Goal: Task Accomplishment & Management: Manage account settings

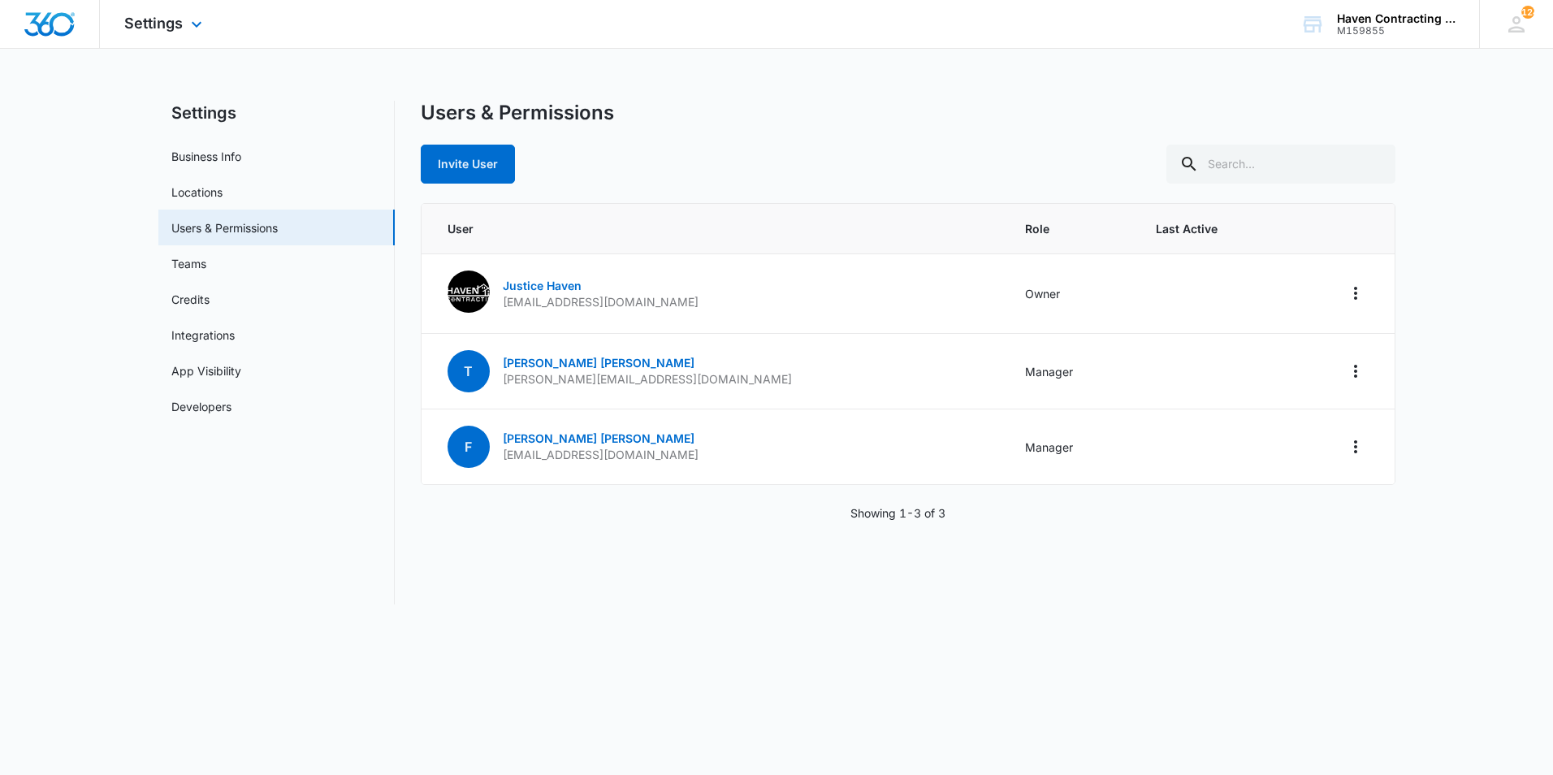
click at [51, 23] on img "Dashboard" at bounding box center [50, 24] width 52 height 24
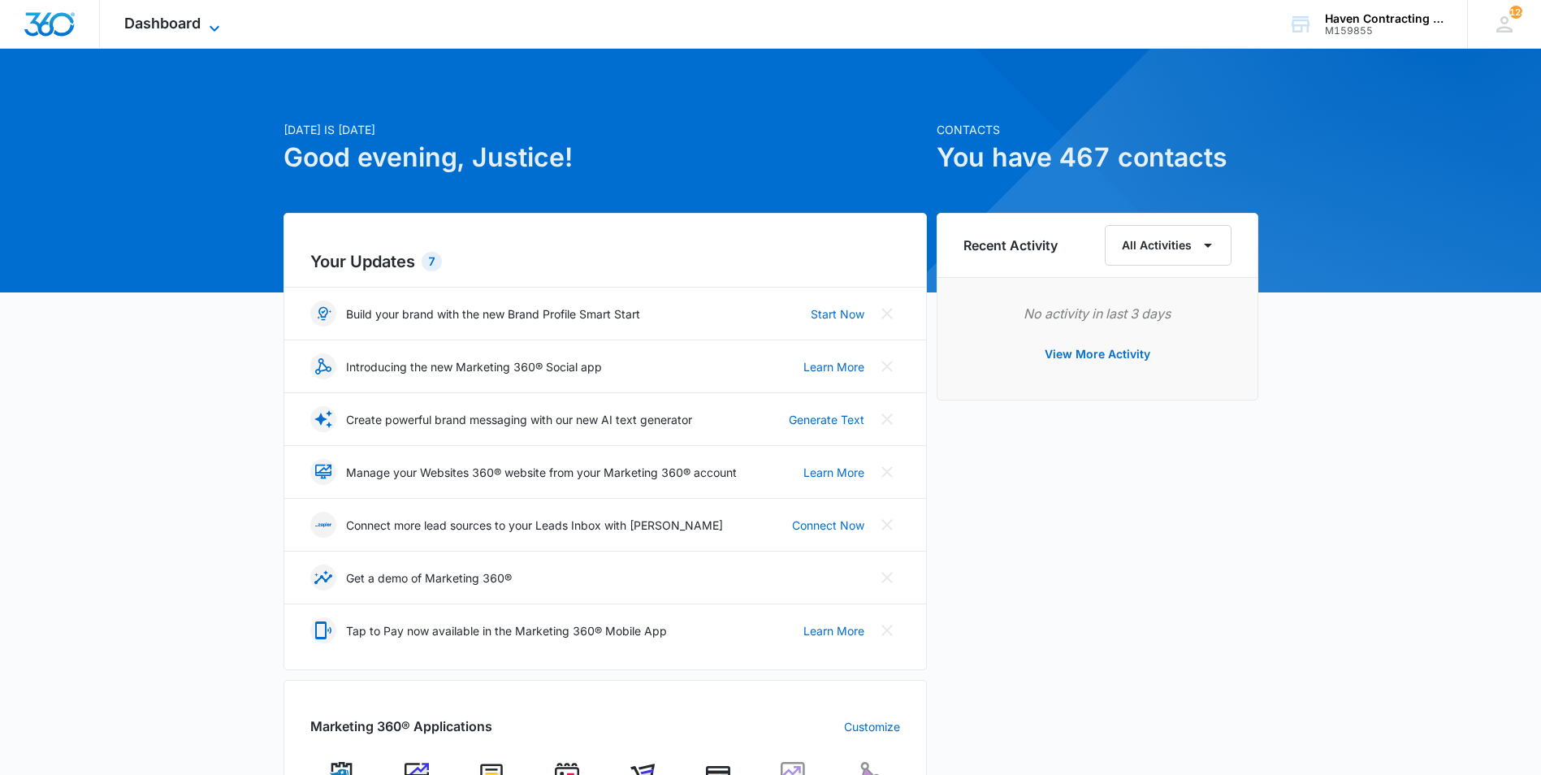
click at [155, 21] on span "Dashboard" at bounding box center [162, 23] width 76 height 17
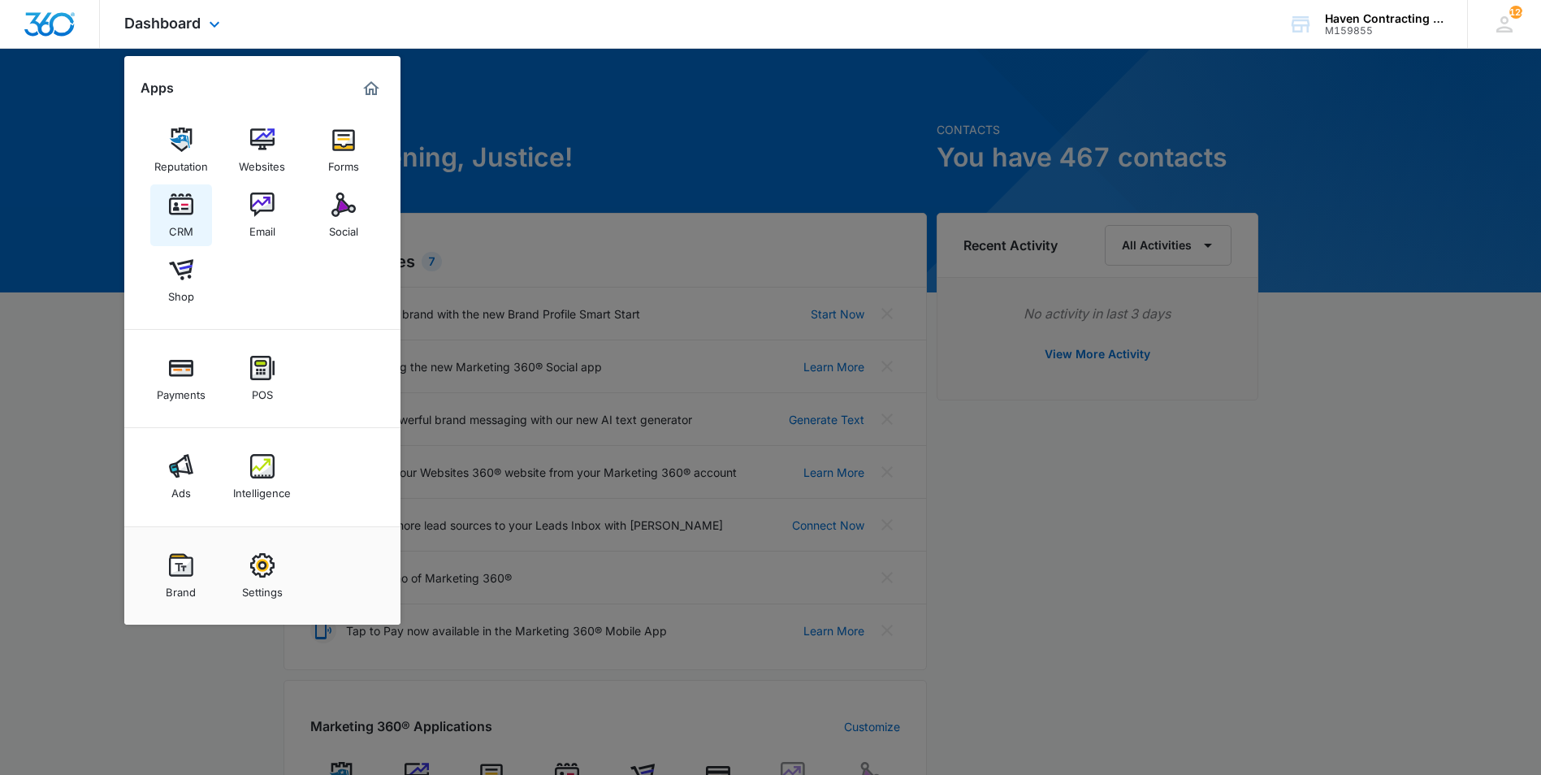
click at [180, 202] on img at bounding box center [181, 205] width 24 height 24
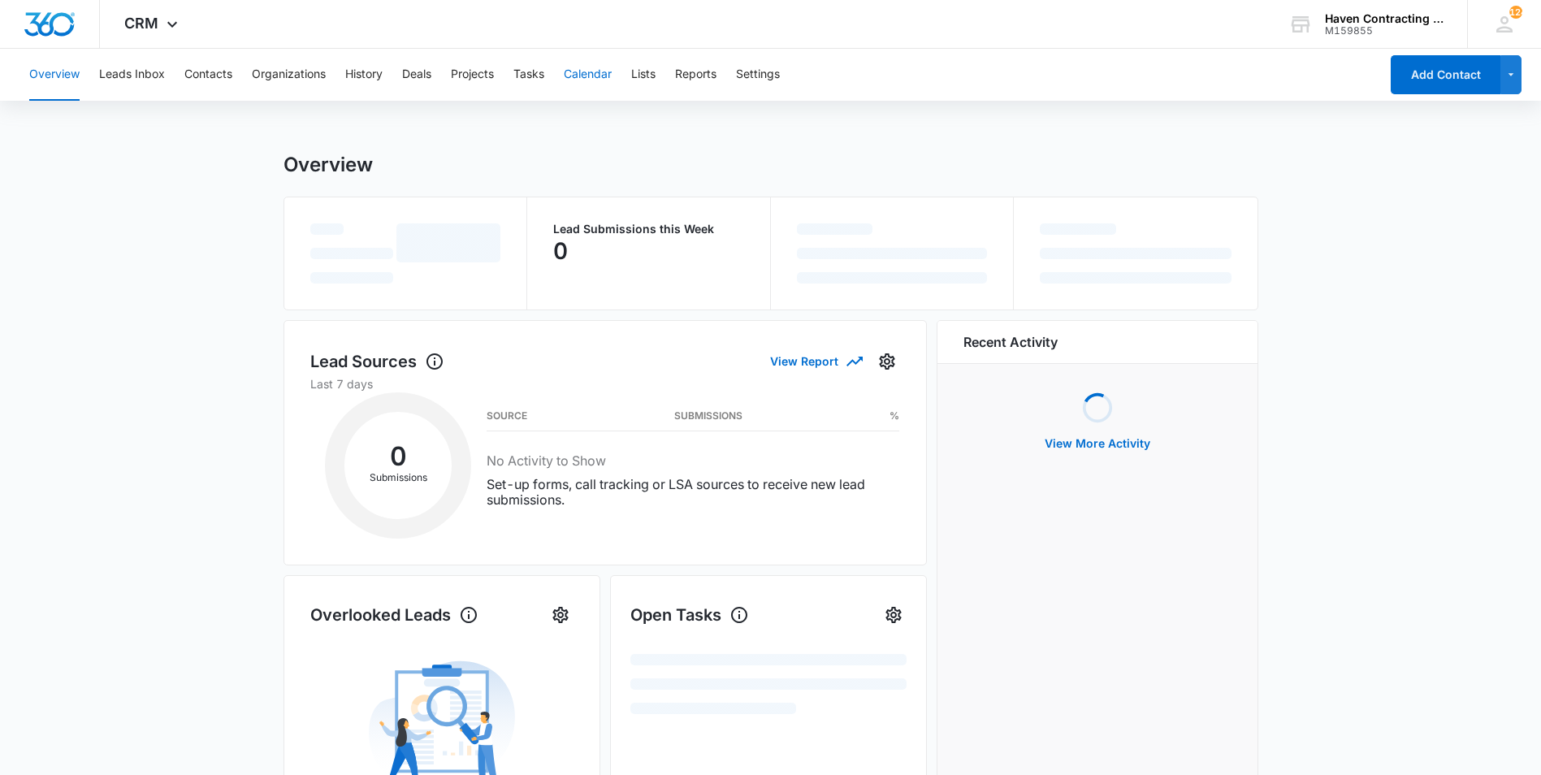
click at [599, 82] on button "Calendar" at bounding box center [588, 75] width 48 height 52
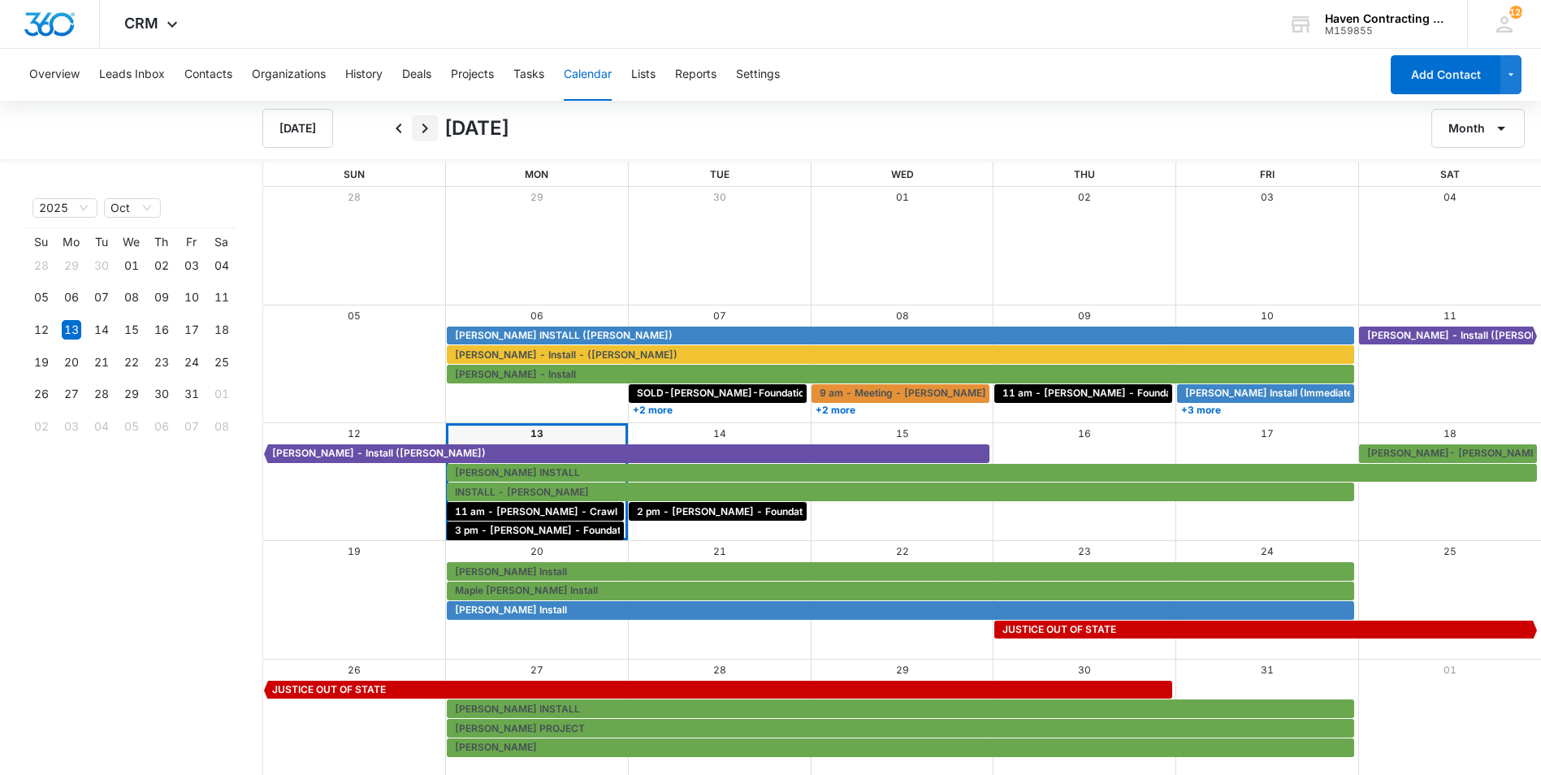
click at [432, 131] on icon "Next" at bounding box center [424, 128] width 19 height 19
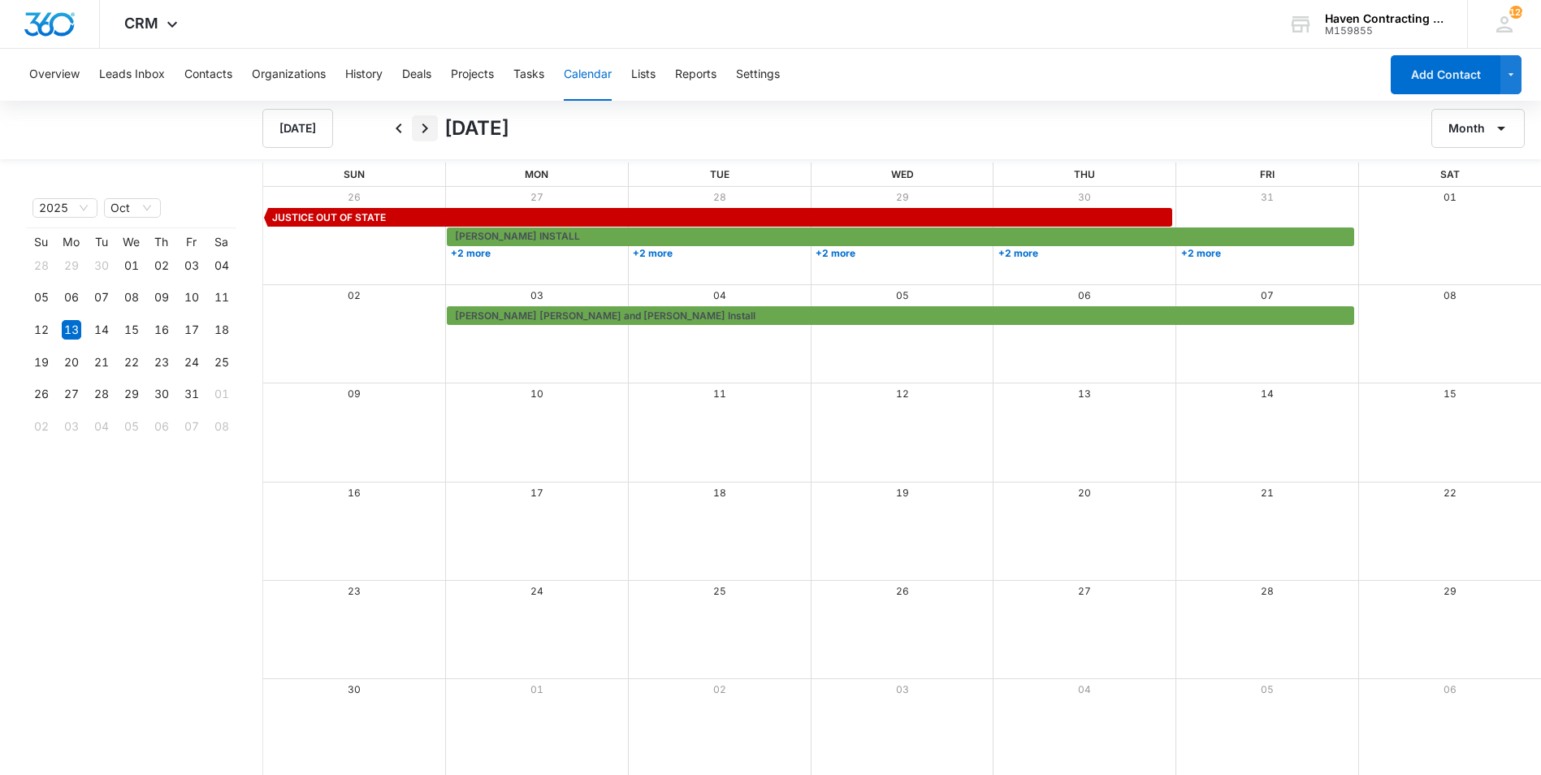
click at [432, 131] on icon "Next" at bounding box center [424, 128] width 19 height 19
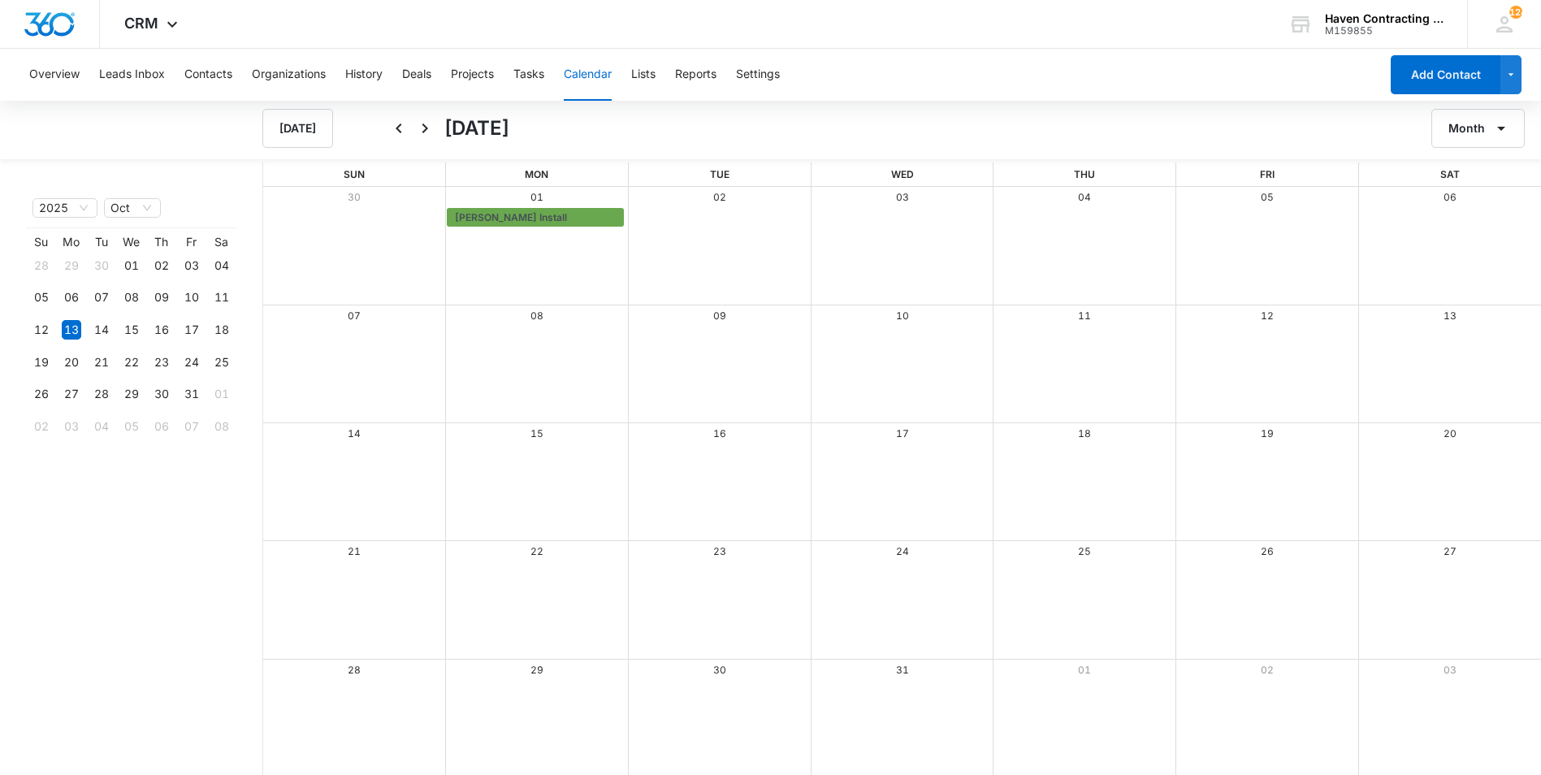
click at [391, 131] on icon "Back" at bounding box center [398, 128] width 19 height 19
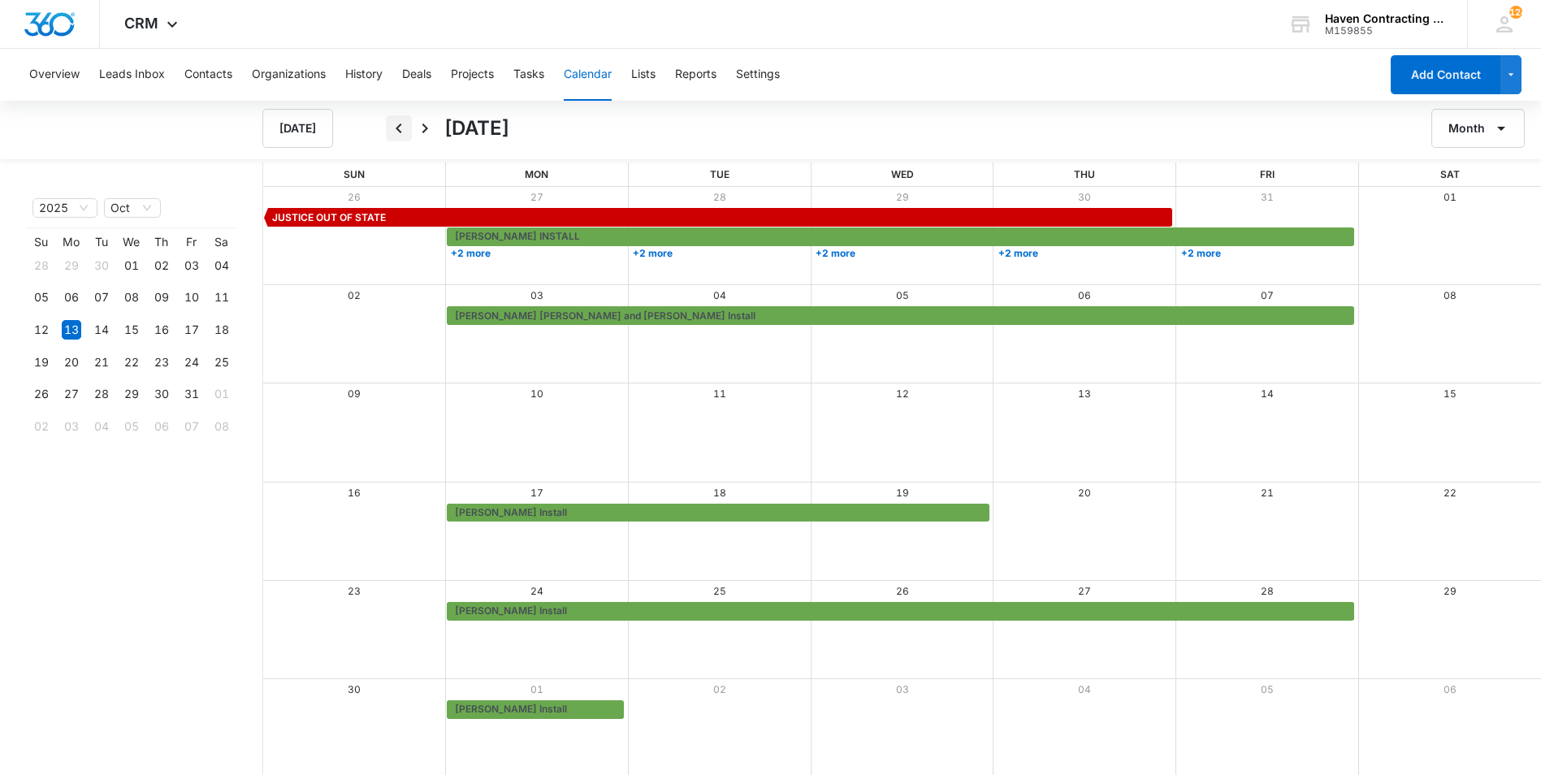
click at [394, 128] on icon "Back" at bounding box center [398, 128] width 19 height 19
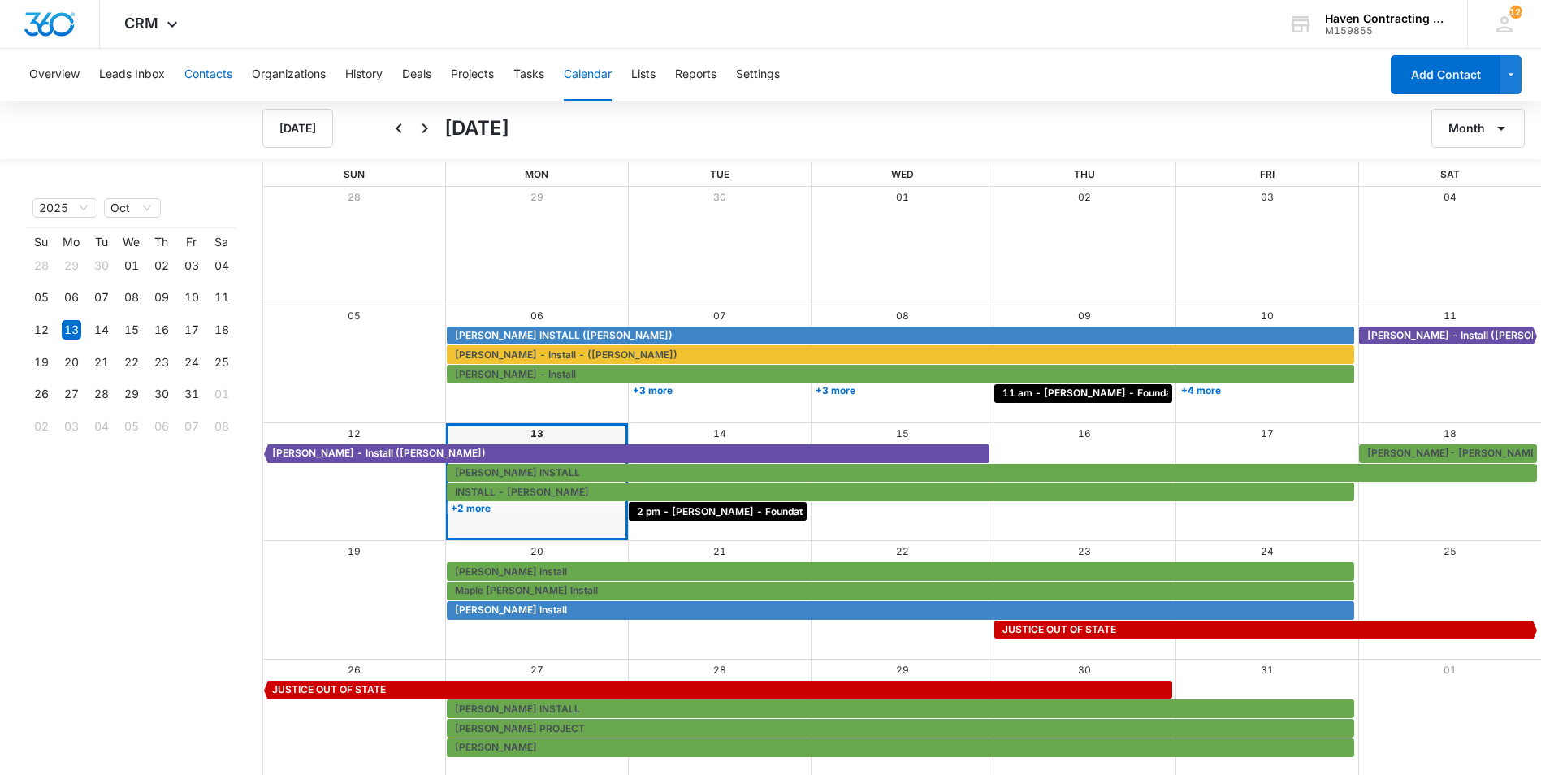
click at [209, 69] on button "Contacts" at bounding box center [208, 75] width 48 height 52
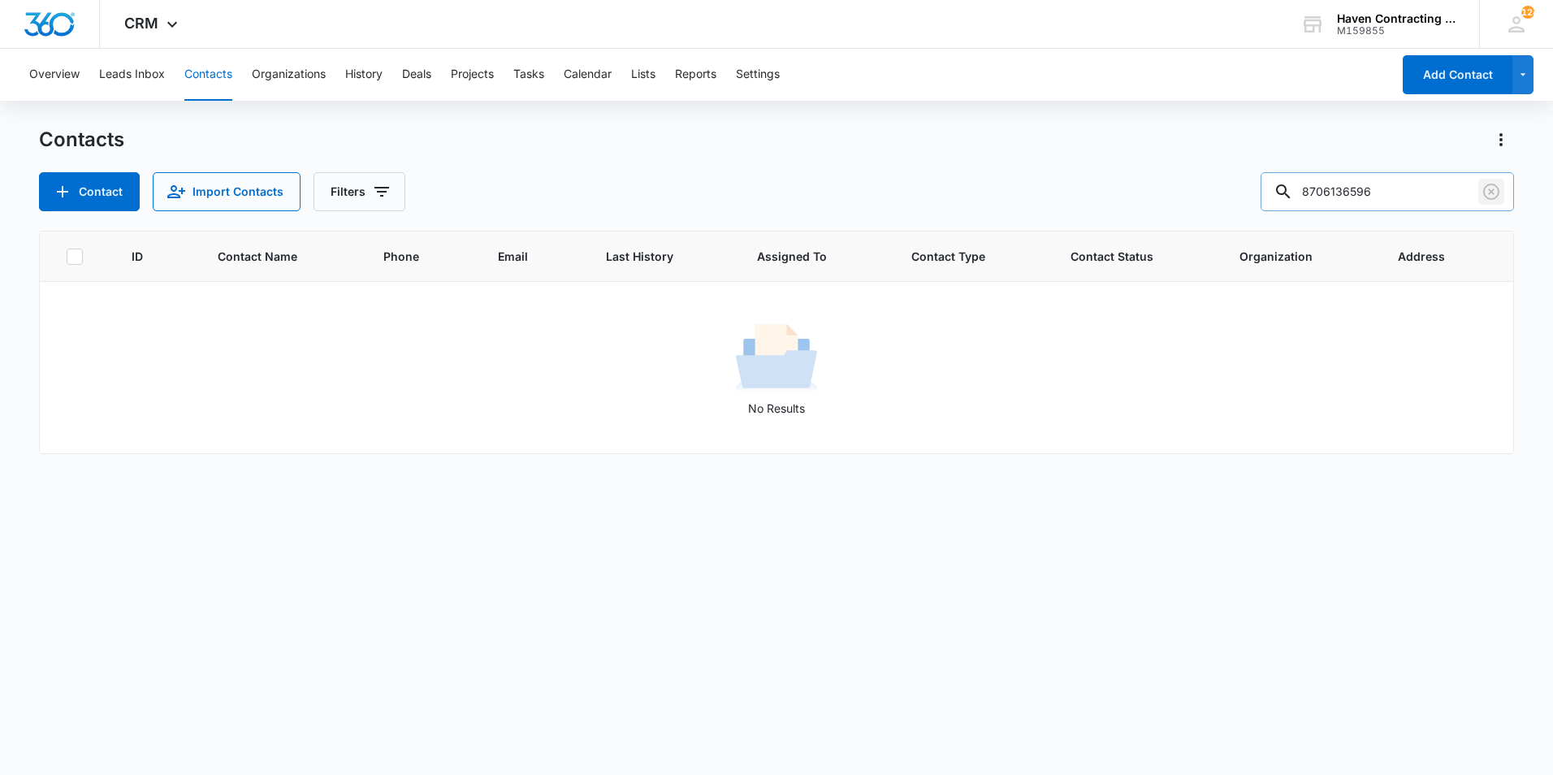
click at [1482, 193] on icon "Clear" at bounding box center [1491, 191] width 19 height 19
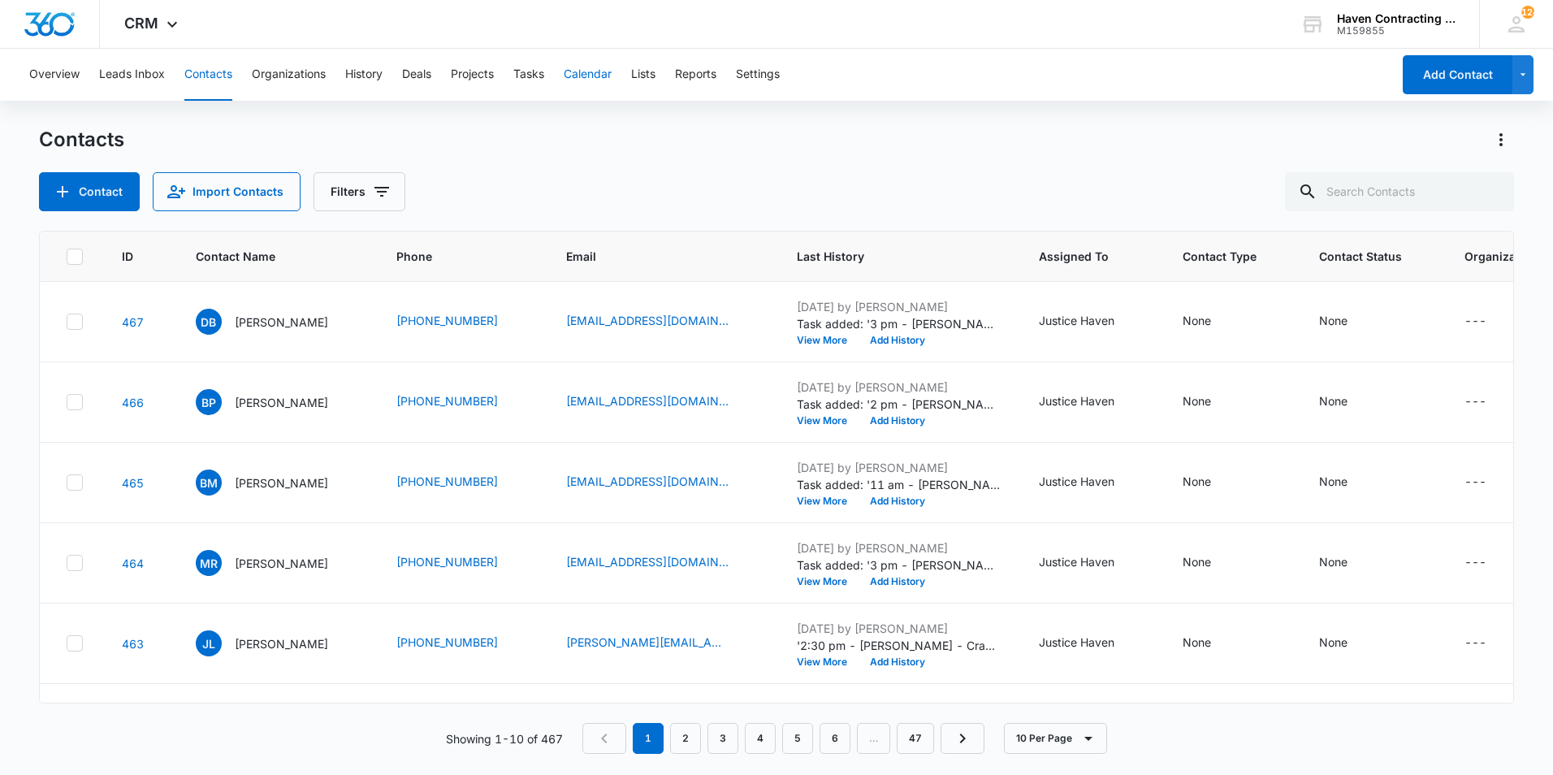
click at [577, 83] on button "Calendar" at bounding box center [588, 75] width 48 height 52
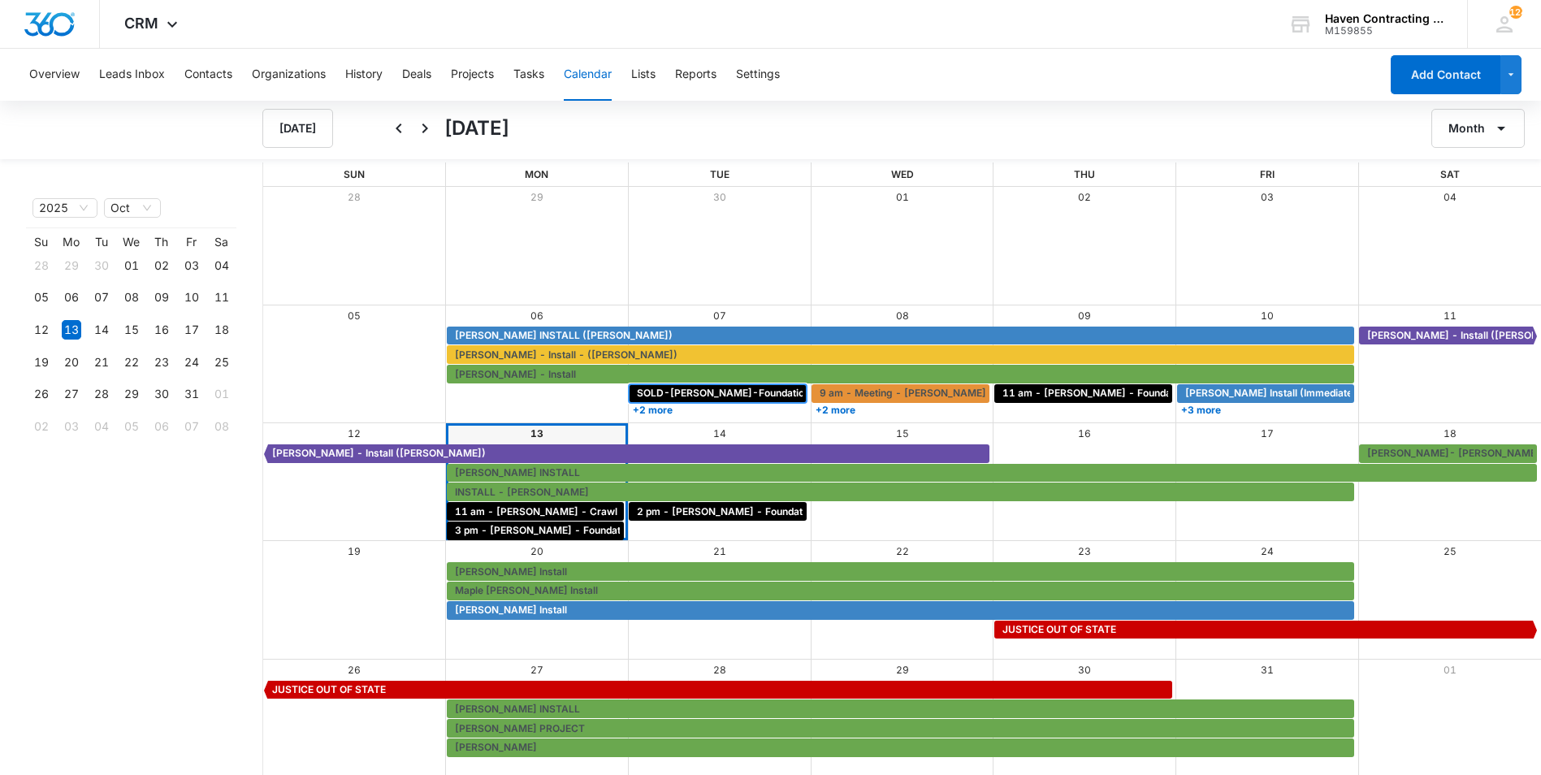
click at [728, 396] on span "SOLD-[PERSON_NAME]-Foundation in garage - [GEOGRAPHIC_DATA]" at bounding box center [805, 393] width 336 height 15
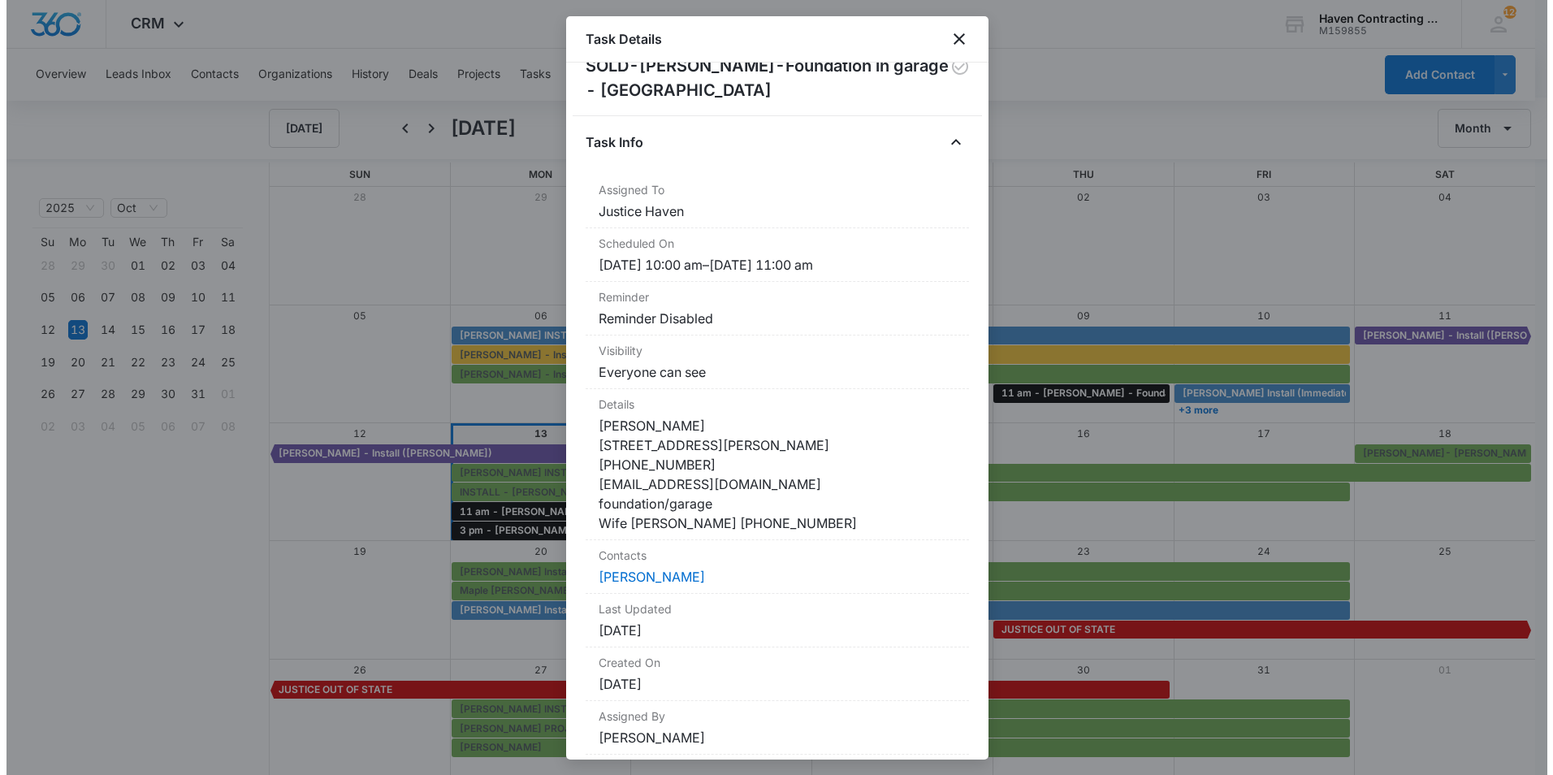
scroll to position [81, 0]
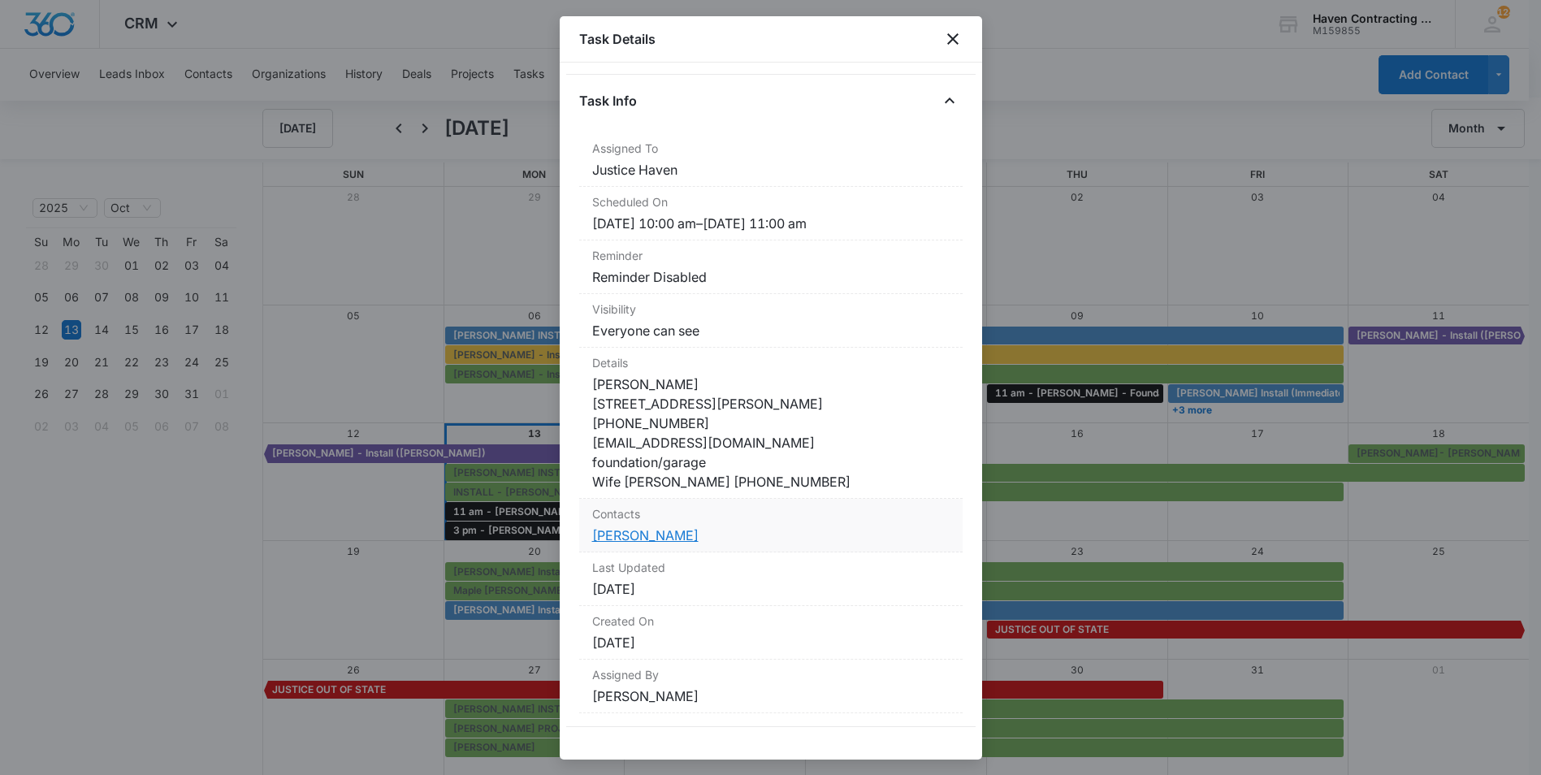
click at [652, 544] on link "[PERSON_NAME]" at bounding box center [645, 535] width 106 height 16
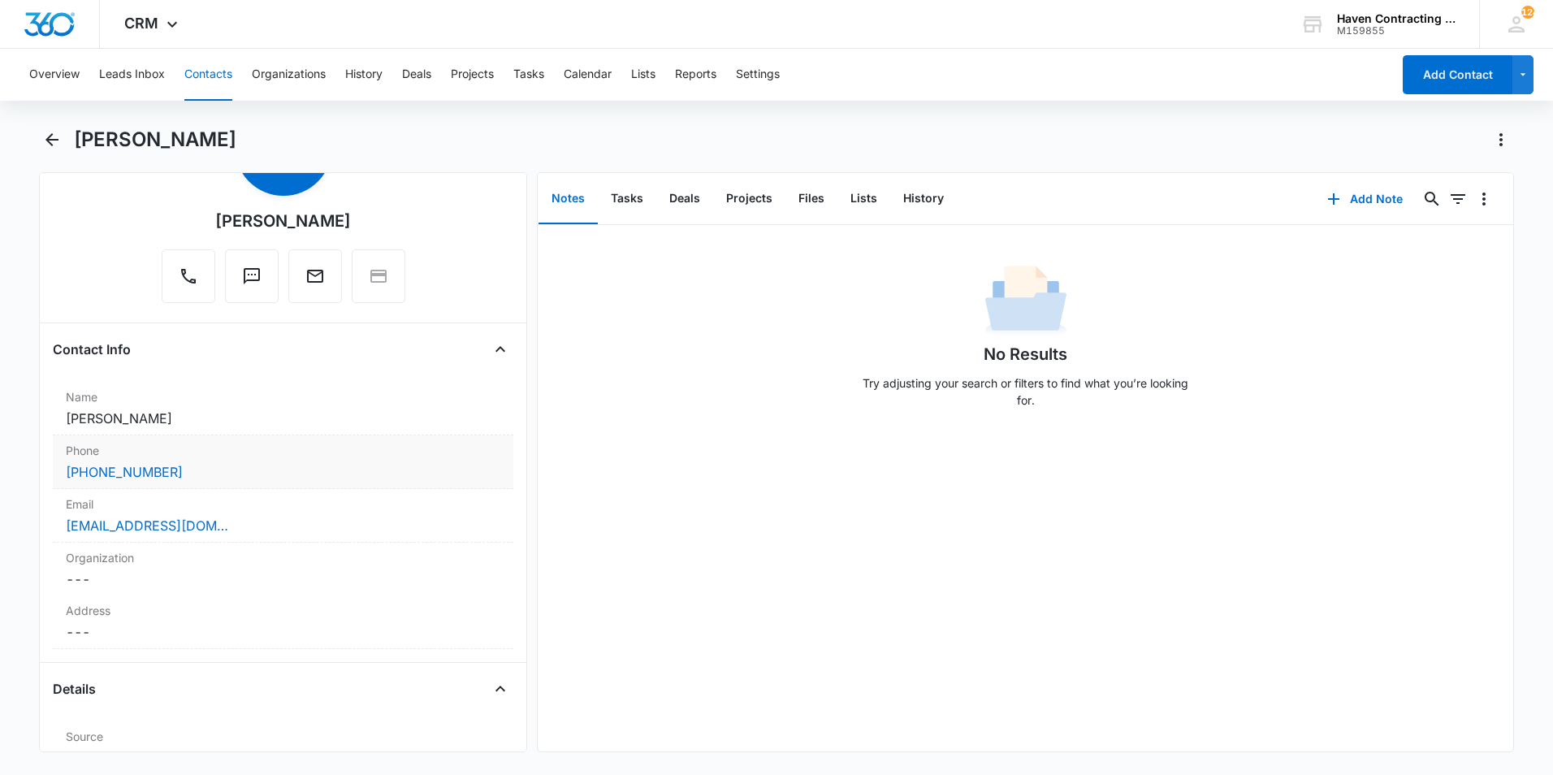
scroll to position [162, 0]
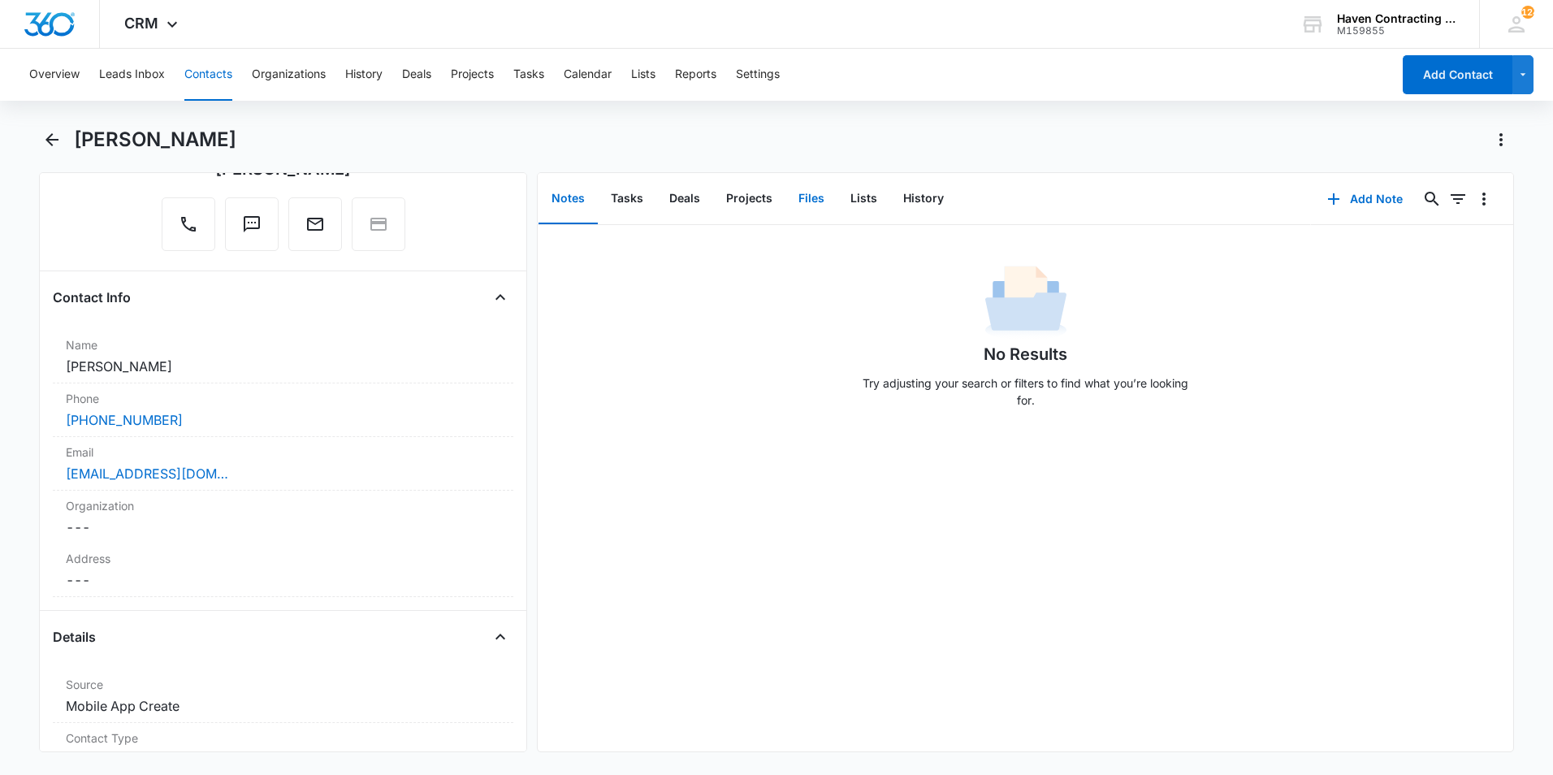
click at [805, 195] on button "Files" at bounding box center [812, 199] width 52 height 50
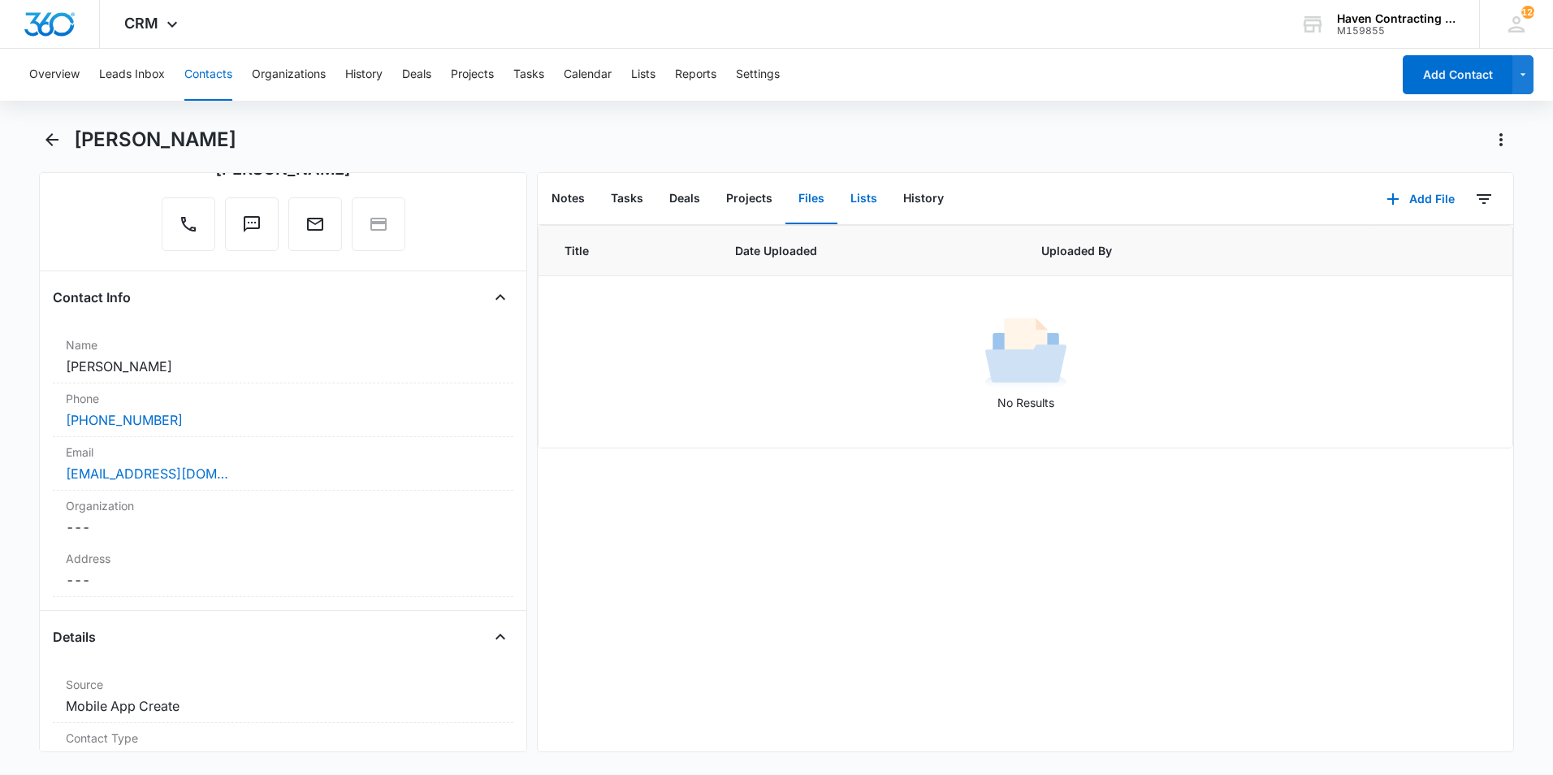
click at [853, 197] on button "Lists" at bounding box center [864, 199] width 53 height 50
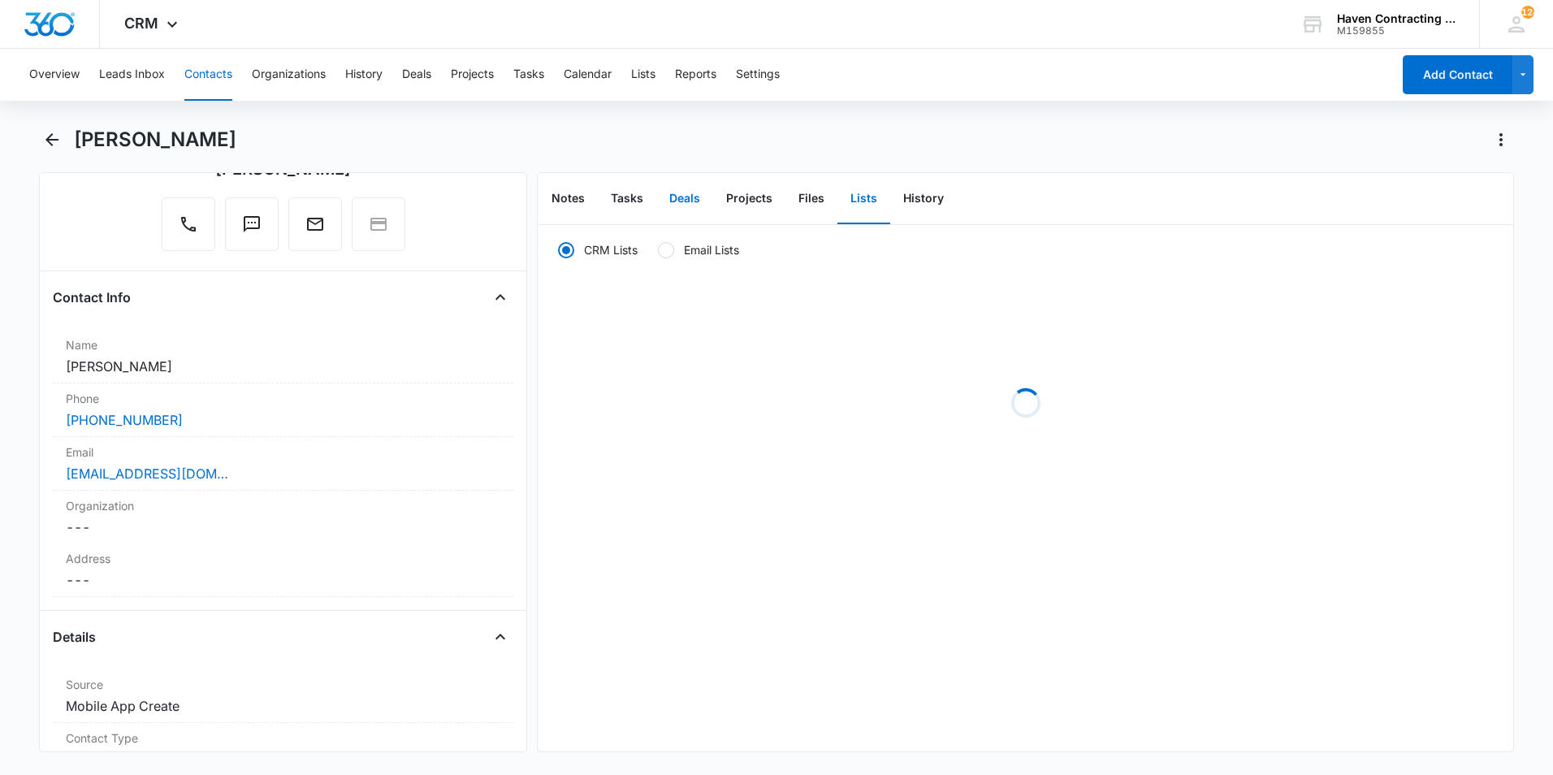
click at [701, 197] on button "Deals" at bounding box center [684, 199] width 57 height 50
click at [627, 194] on button "Tasks" at bounding box center [627, 199] width 58 height 50
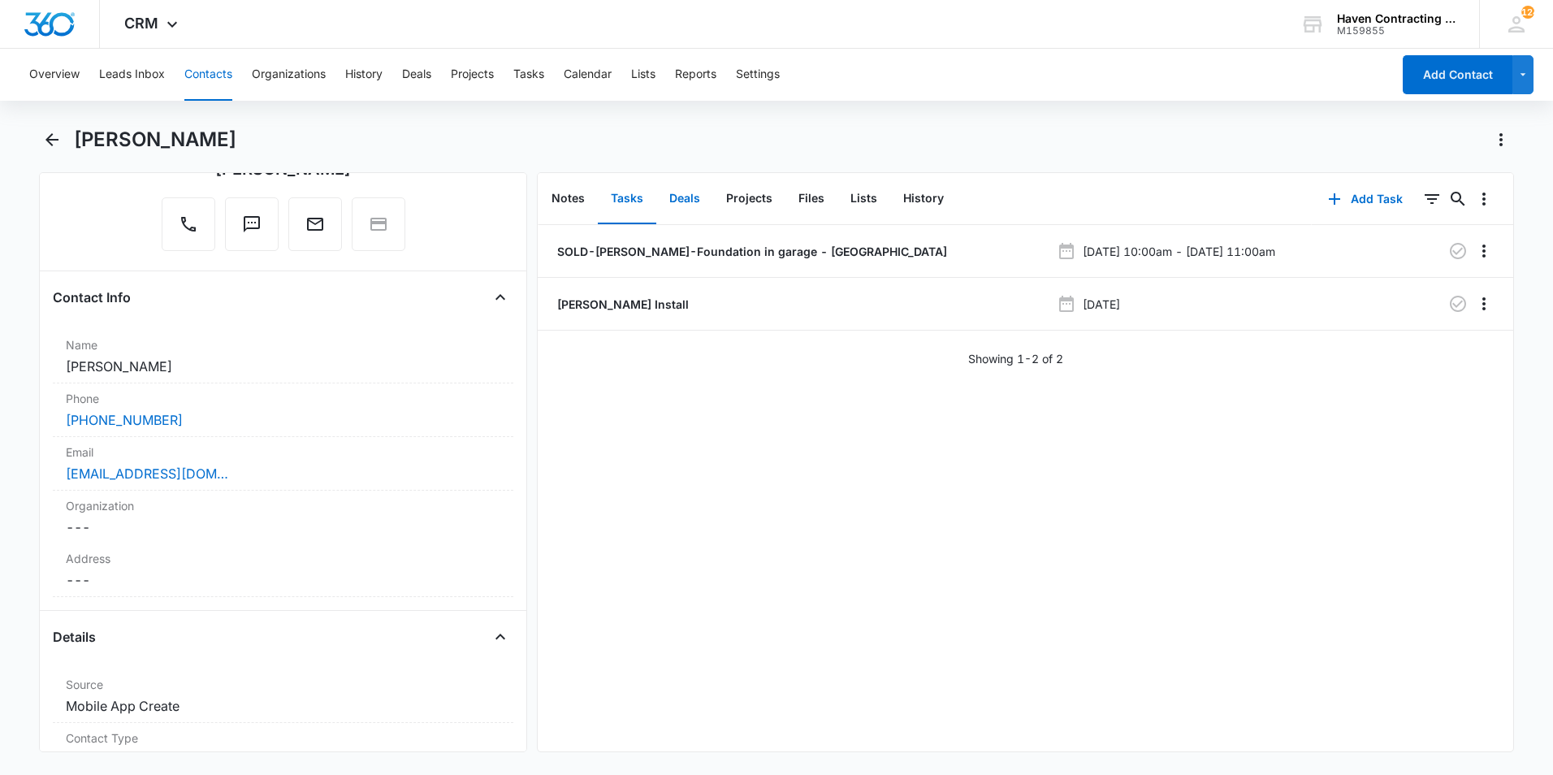
click at [708, 206] on button "Deals" at bounding box center [684, 199] width 57 height 50
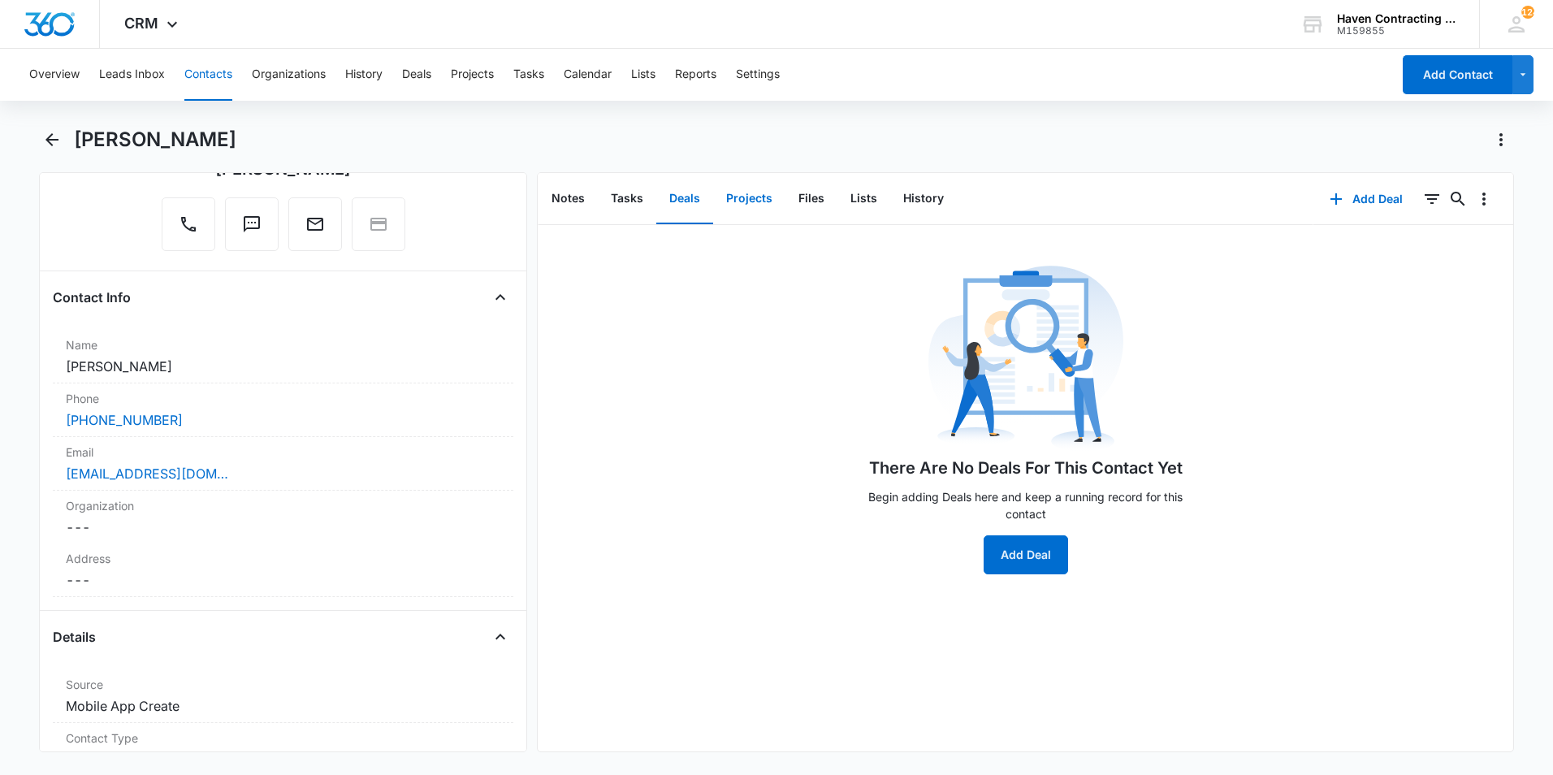
click at [752, 196] on button "Projects" at bounding box center [749, 199] width 72 height 50
click at [817, 197] on button "Files" at bounding box center [812, 199] width 52 height 50
